Goal: Task Accomplishment & Management: Use online tool/utility

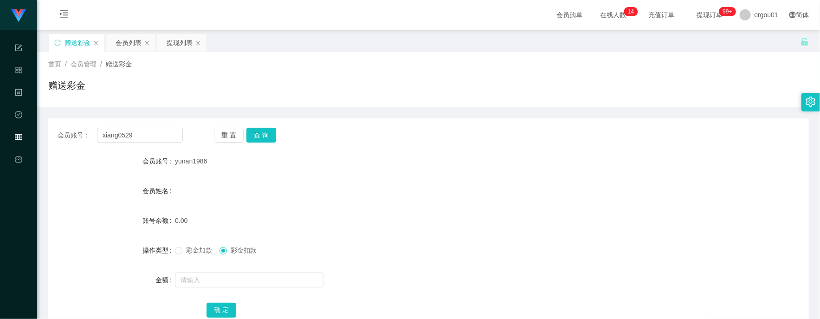
type input "xiang0529"
click at [278, 128] on div "重 置 查 询" at bounding box center [276, 135] width 125 height 15
click at [271, 135] on button "查 询" at bounding box center [261, 135] width 30 height 15
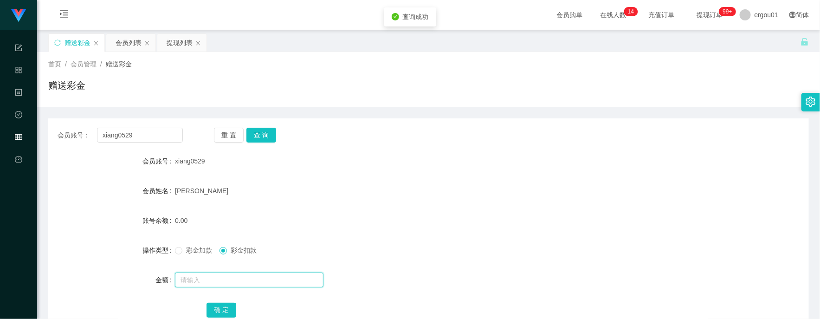
click at [213, 285] on input "text" at bounding box center [249, 279] width 148 height 15
type input "100"
drag, startPoint x: 185, startPoint y: 252, endPoint x: 189, endPoint y: 256, distance: 5.9
click at [184, 251] on span "彩金加款" at bounding box center [198, 249] width 33 height 7
click at [225, 306] on button "确 定" at bounding box center [221, 309] width 30 height 15
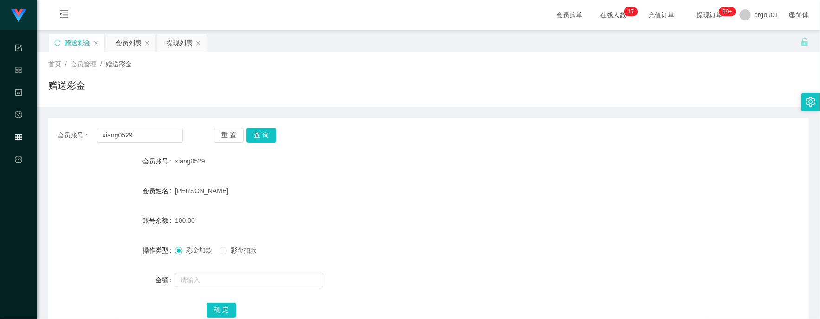
click at [386, 39] on div "赠送彩金 会员列表 提现列表" at bounding box center [424, 49] width 752 height 32
click at [155, 137] on input "xiang0529" at bounding box center [140, 135] width 86 height 15
paste input "85052910"
type input "85052910"
click at [275, 133] on div "重 置 查 询" at bounding box center [276, 135] width 125 height 15
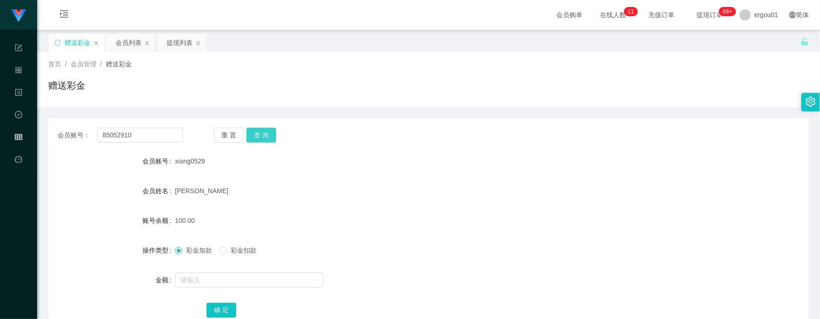
click at [259, 135] on button "查 询" at bounding box center [261, 135] width 30 height 15
click at [228, 253] on span "彩金扣款" at bounding box center [243, 249] width 33 height 7
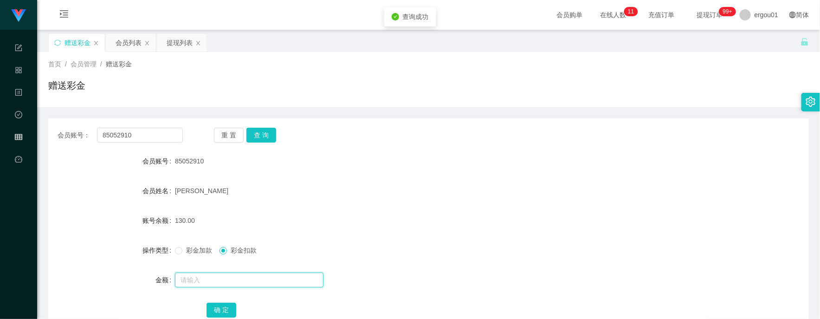
click at [223, 281] on input "text" at bounding box center [249, 279] width 148 height 15
type input "130"
drag, startPoint x: 220, startPoint y: 305, endPoint x: 295, endPoint y: 234, distance: 103.0
click at [220, 305] on button "确 定" at bounding box center [221, 309] width 30 height 15
click at [391, 69] on div "首页 / 会员管理 / 赠送彩金 /" at bounding box center [428, 64] width 760 height 10
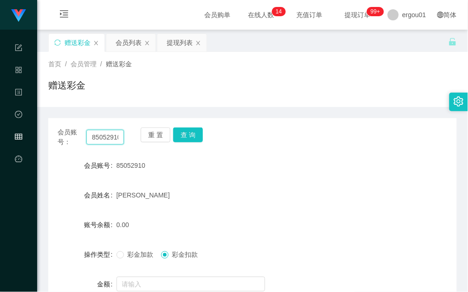
click at [106, 140] on input "85052910" at bounding box center [105, 137] width 38 height 15
paste input "xiang0529"
type input "xiang0529"
click at [180, 138] on button "查 询" at bounding box center [188, 135] width 30 height 15
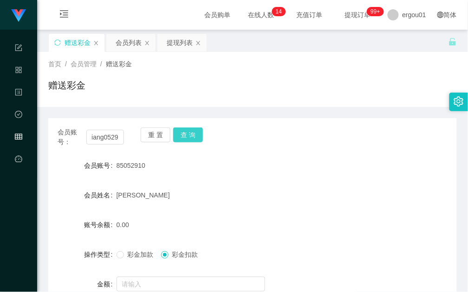
scroll to position [0, 0]
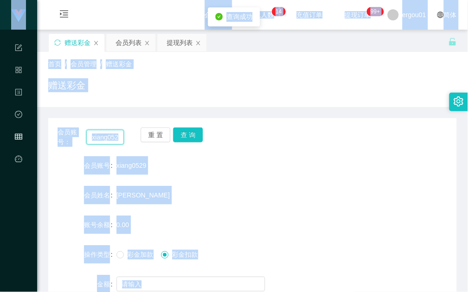
click at [119, 138] on input "xiang0529" at bounding box center [105, 137] width 38 height 15
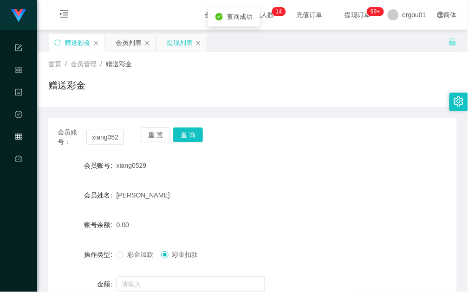
click at [183, 42] on div "提现列表" at bounding box center [180, 43] width 26 height 18
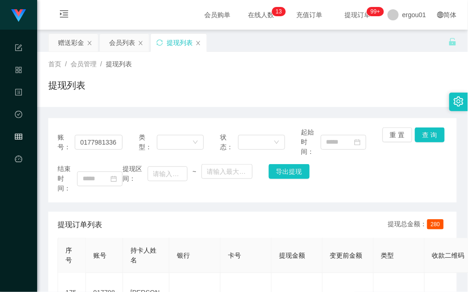
click at [135, 138] on div "账号： 0177981336 类型： 状态： 起始时间： 重 置 查 询" at bounding box center [253, 142] width 390 height 29
click at [117, 140] on input "0177981336" at bounding box center [99, 142] width 48 height 15
paste input "xiang0529"
type input "xiang0529"
click at [431, 133] on button "查 询" at bounding box center [430, 135] width 30 height 15
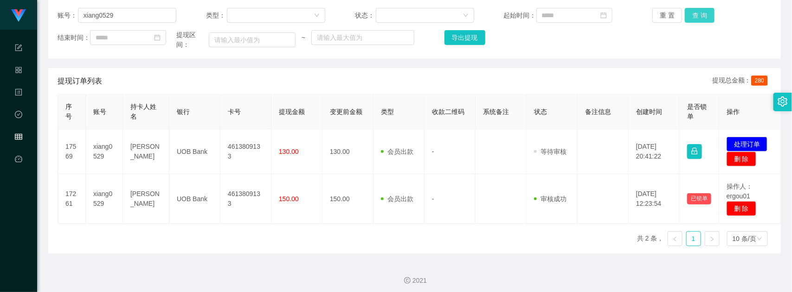
scroll to position [124, 0]
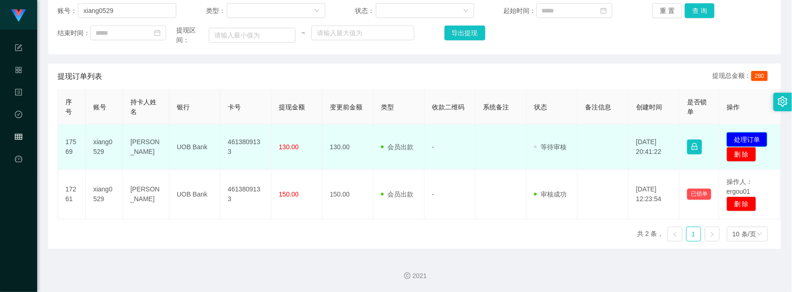
click at [754, 140] on button "处理订单" at bounding box center [747, 139] width 41 height 15
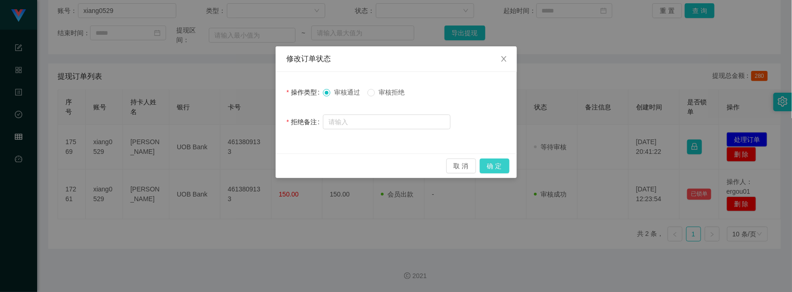
click at [501, 161] on button "确 定" at bounding box center [495, 166] width 30 height 15
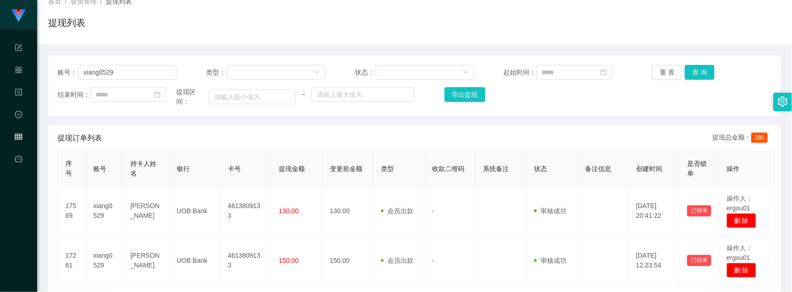
scroll to position [0, 0]
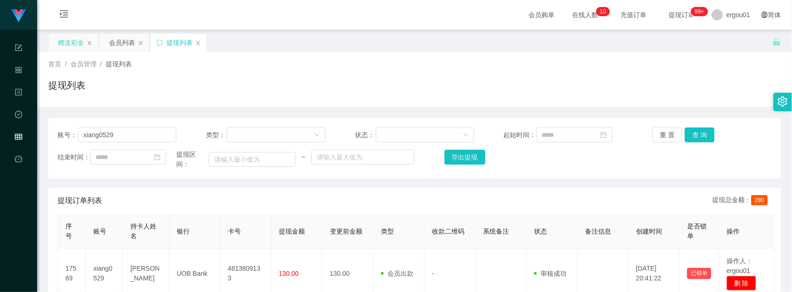
click at [75, 45] on div "赠送彩金" at bounding box center [71, 43] width 26 height 18
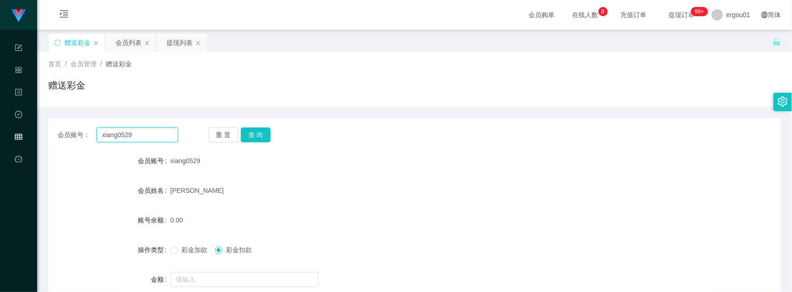
click at [142, 141] on input "xiang0529" at bounding box center [137, 135] width 82 height 15
paste input "90662822"
type input "90662822"
click at [254, 139] on button "查 询" at bounding box center [256, 135] width 30 height 15
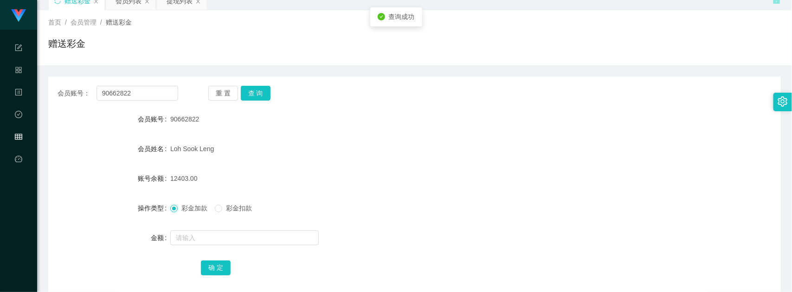
scroll to position [90, 0]
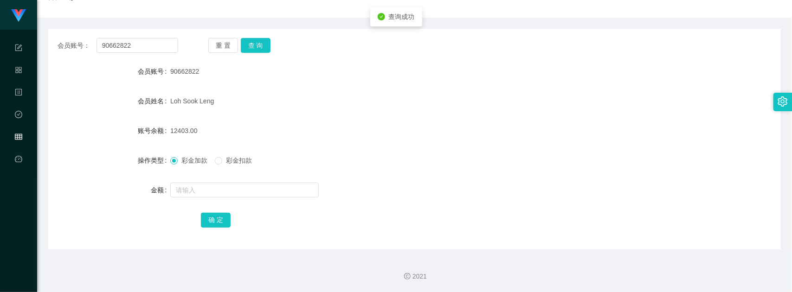
click at [245, 181] on div at bounding box center [383, 190] width 427 height 19
click at [235, 200] on form "会员账号 90662822 会员姓名 [PERSON_NAME] 账号余额 12403.00 操作类型 彩金加款 彩金扣款 金额 确 定" at bounding box center [414, 145] width 733 height 167
click at [245, 193] on input "text" at bounding box center [244, 190] width 148 height 15
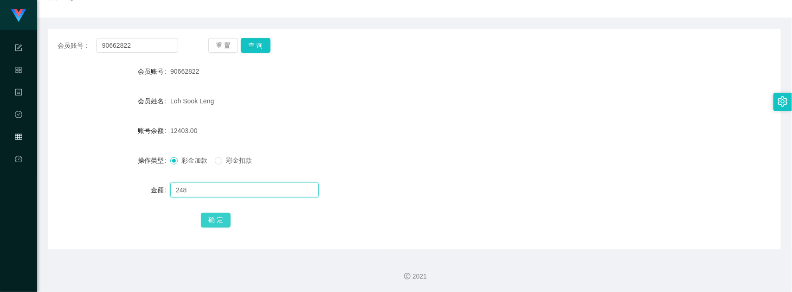
type input "248"
click at [219, 220] on button "确 定" at bounding box center [216, 220] width 30 height 15
